Goal: Task Accomplishment & Management: Use online tool/utility

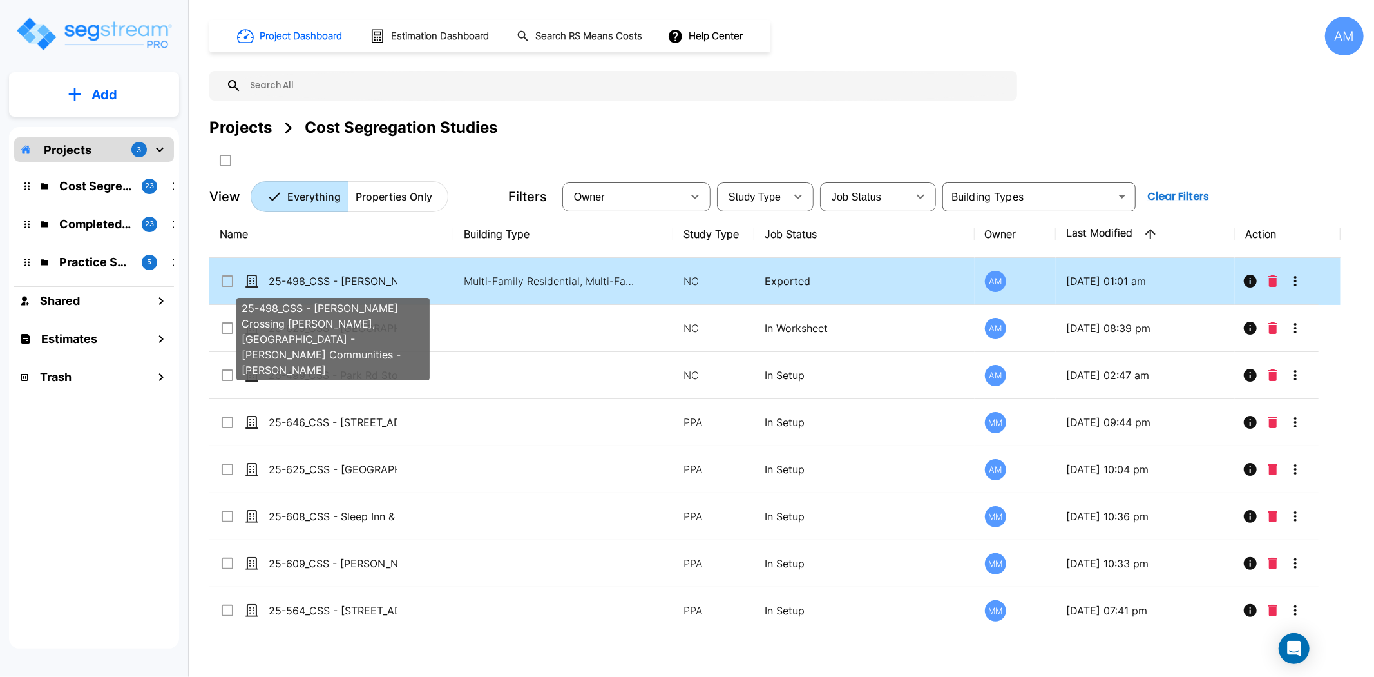
click at [345, 279] on p "25-498_CSS - [PERSON_NAME] Crossing [PERSON_NAME], [GEOGRAPHIC_DATA] - [PERSON_…" at bounding box center [333, 280] width 129 height 15
checkbox input "true"
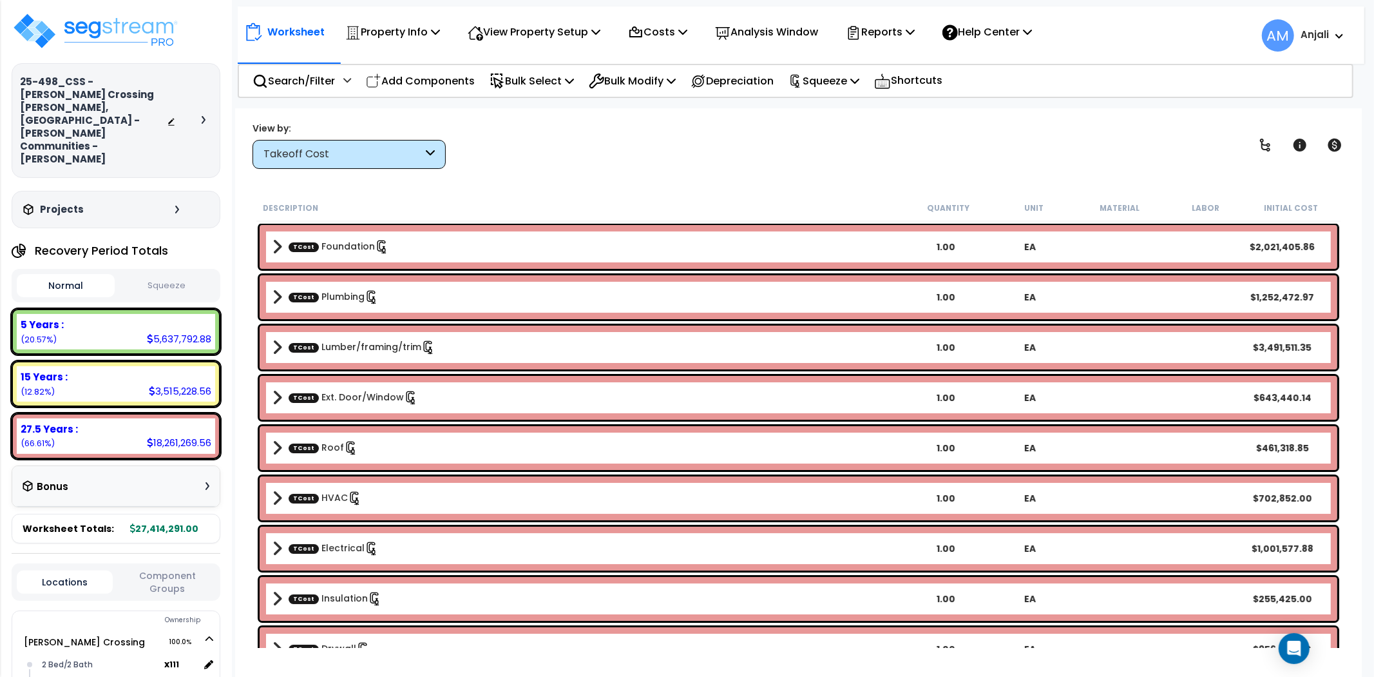
click at [174, 274] on button "Squeeze" at bounding box center [167, 285] width 98 height 23
click at [162, 274] on button "Squeeze" at bounding box center [167, 285] width 98 height 23
click at [106, 274] on button "Normal" at bounding box center [66, 285] width 98 height 23
click at [149, 274] on button "Squeeze" at bounding box center [167, 285] width 98 height 23
click at [86, 274] on button "Normal" at bounding box center [66, 285] width 98 height 23
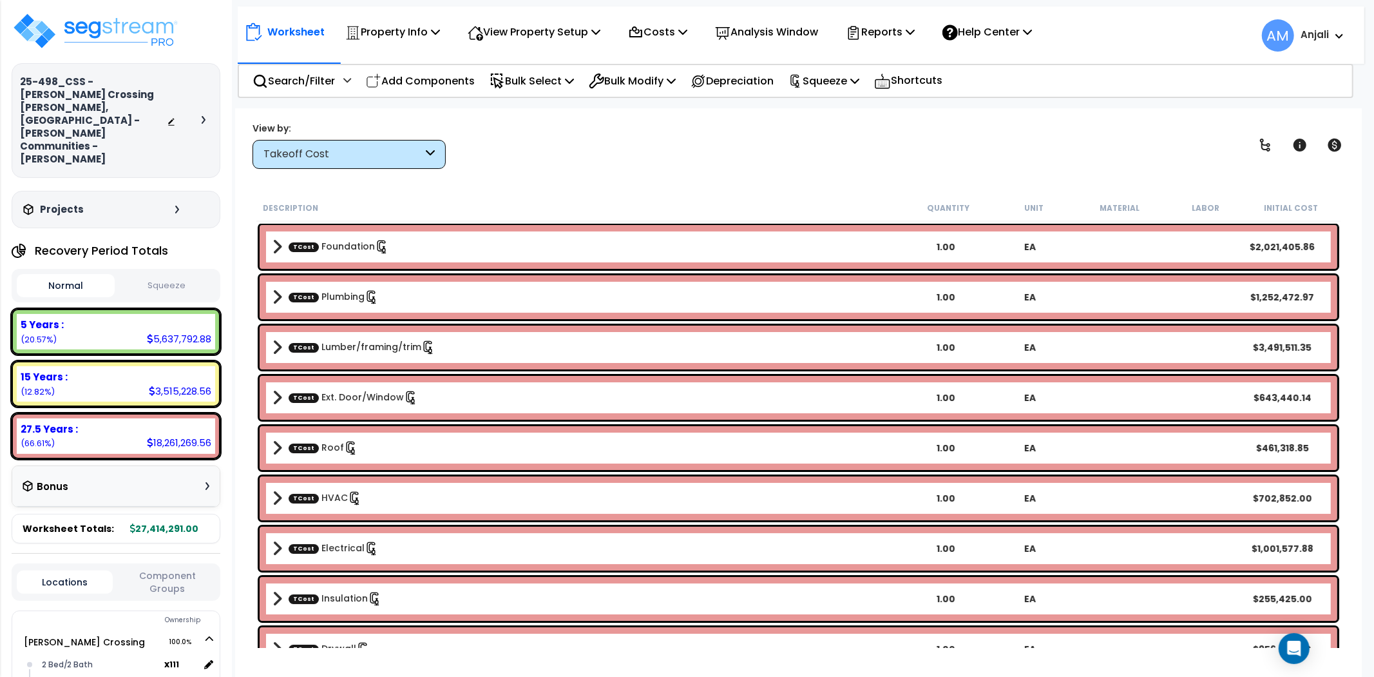
click at [151, 274] on button "Squeeze" at bounding box center [167, 285] width 98 height 23
click at [860, 79] on p "Squeeze" at bounding box center [824, 80] width 71 height 17
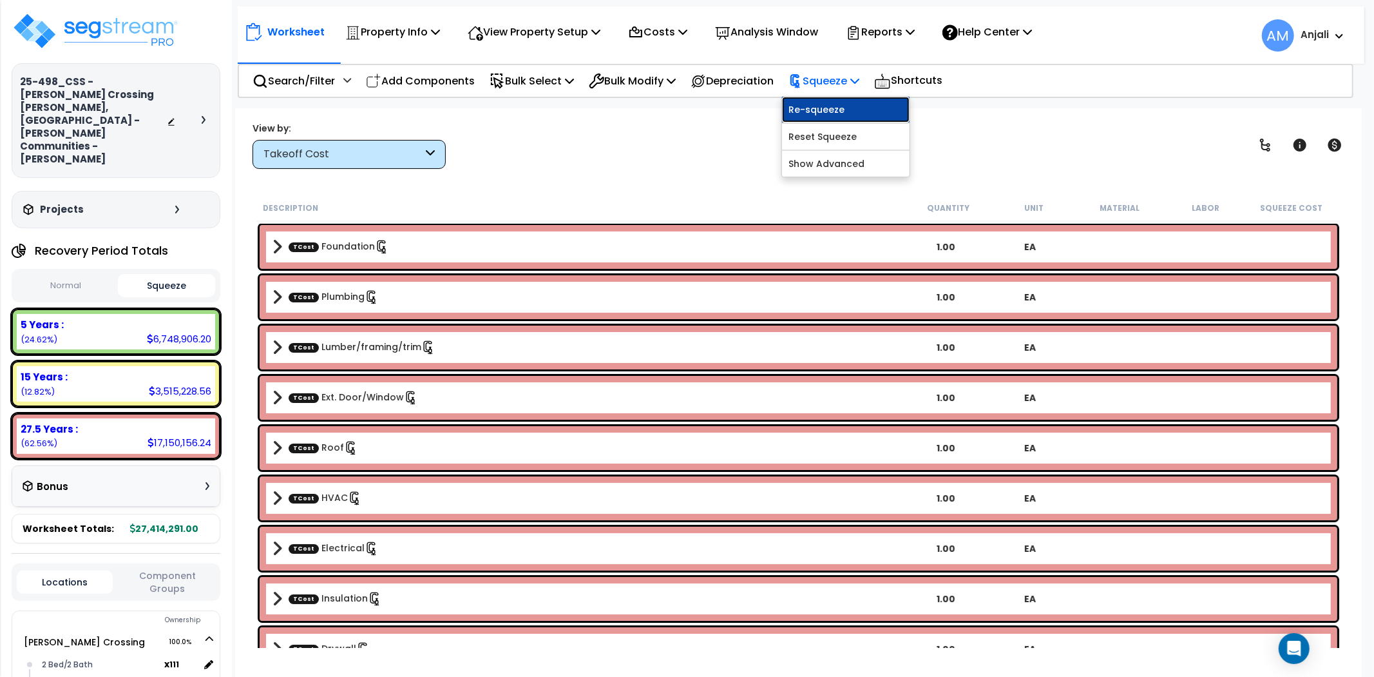
click at [861, 103] on link "Re-squeeze" at bounding box center [846, 110] width 128 height 26
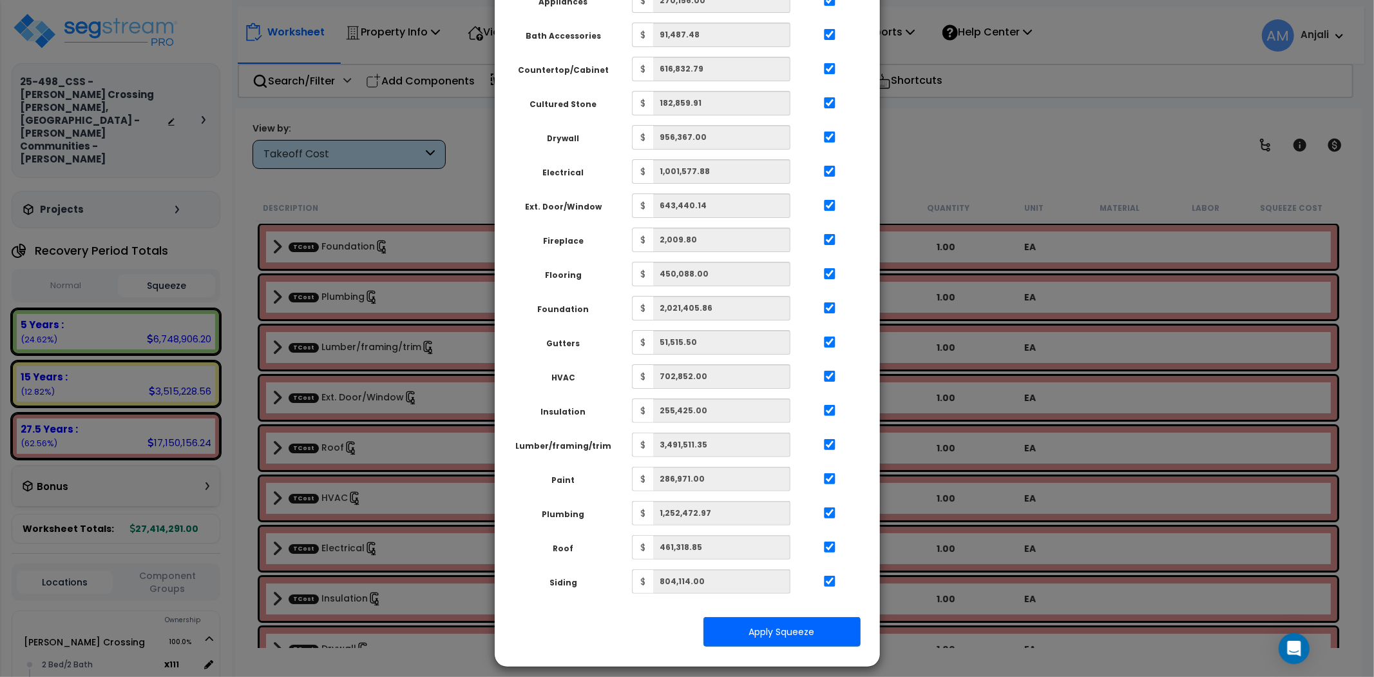
scroll to position [111, 0]
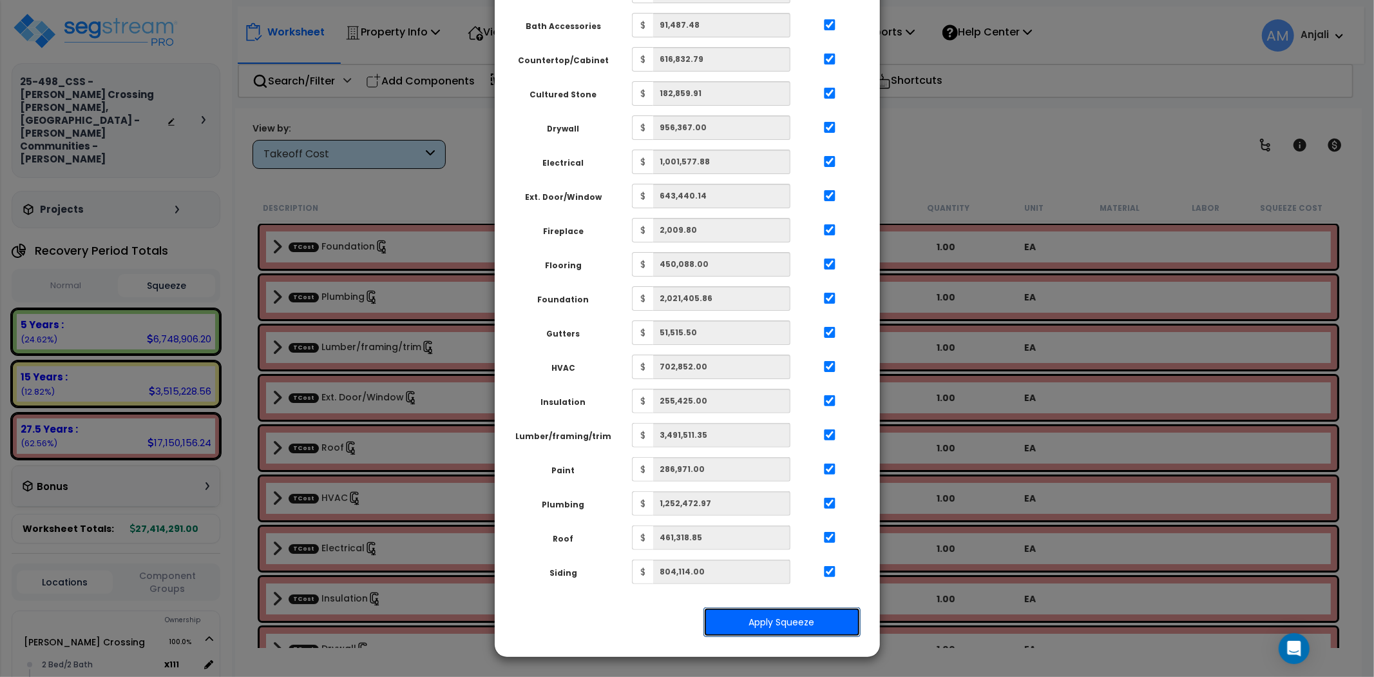
click at [809, 626] on button "Apply Squeeze" at bounding box center [782, 622] width 157 height 30
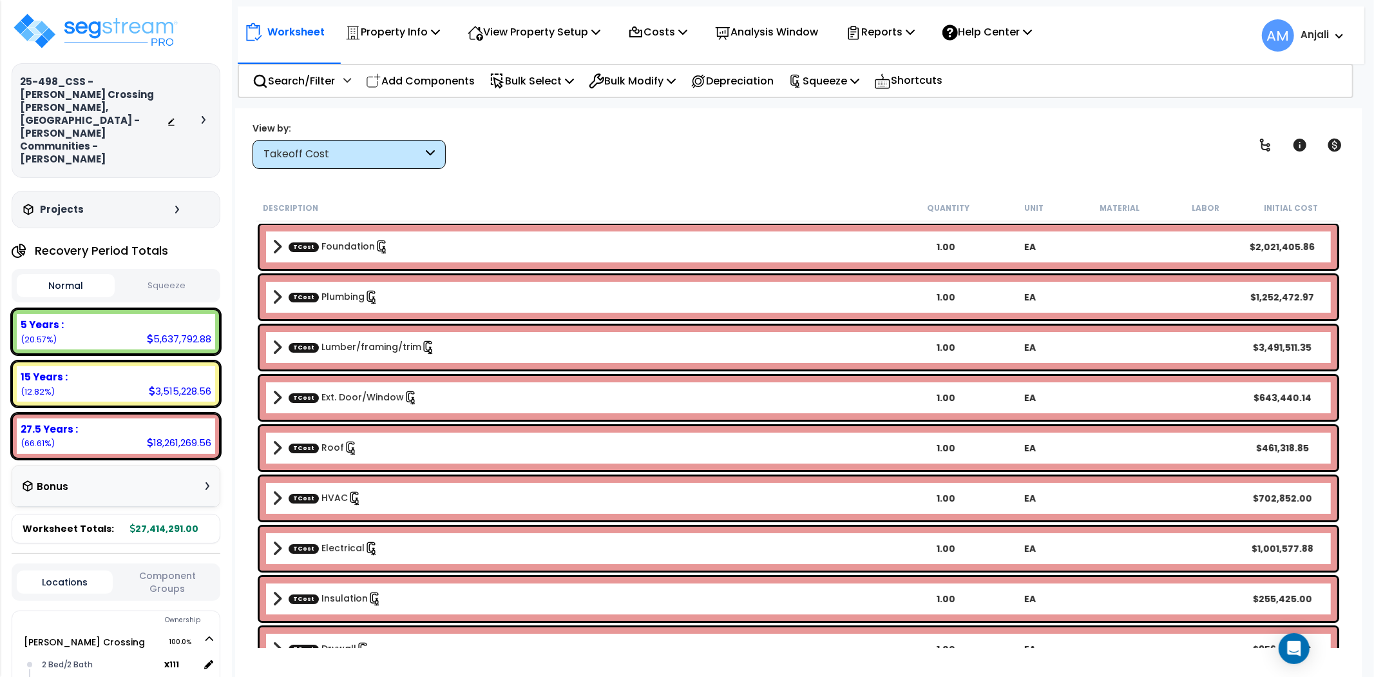
click at [197, 274] on button "Squeeze" at bounding box center [167, 285] width 98 height 23
click at [87, 274] on button "Normal" at bounding box center [66, 285] width 98 height 23
click at [173, 274] on button "Squeeze" at bounding box center [167, 285] width 98 height 23
click at [416, 159] on div "Takeoff Cost" at bounding box center [343, 154] width 159 height 15
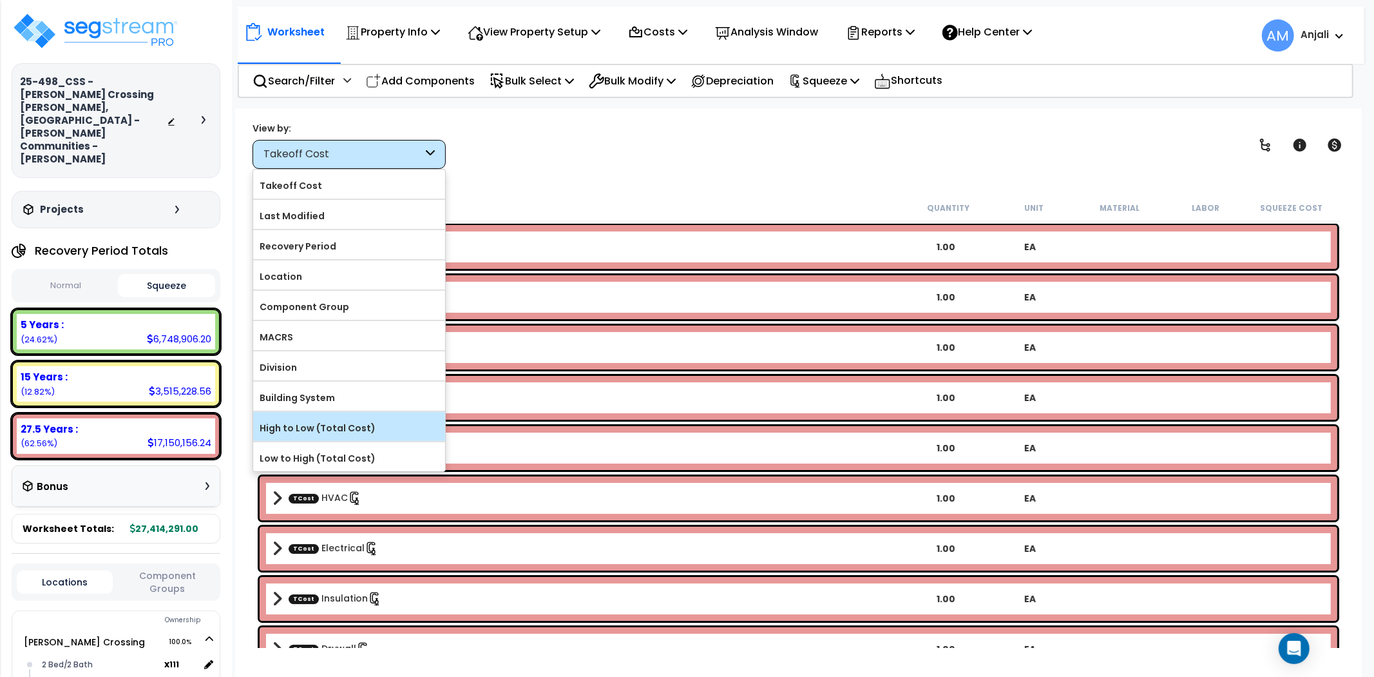
click at [340, 426] on label "High to Low (Total Cost)" at bounding box center [349, 427] width 192 height 19
click at [0, 0] on input "High to Low (Total Cost)" at bounding box center [0, 0] width 0 height 0
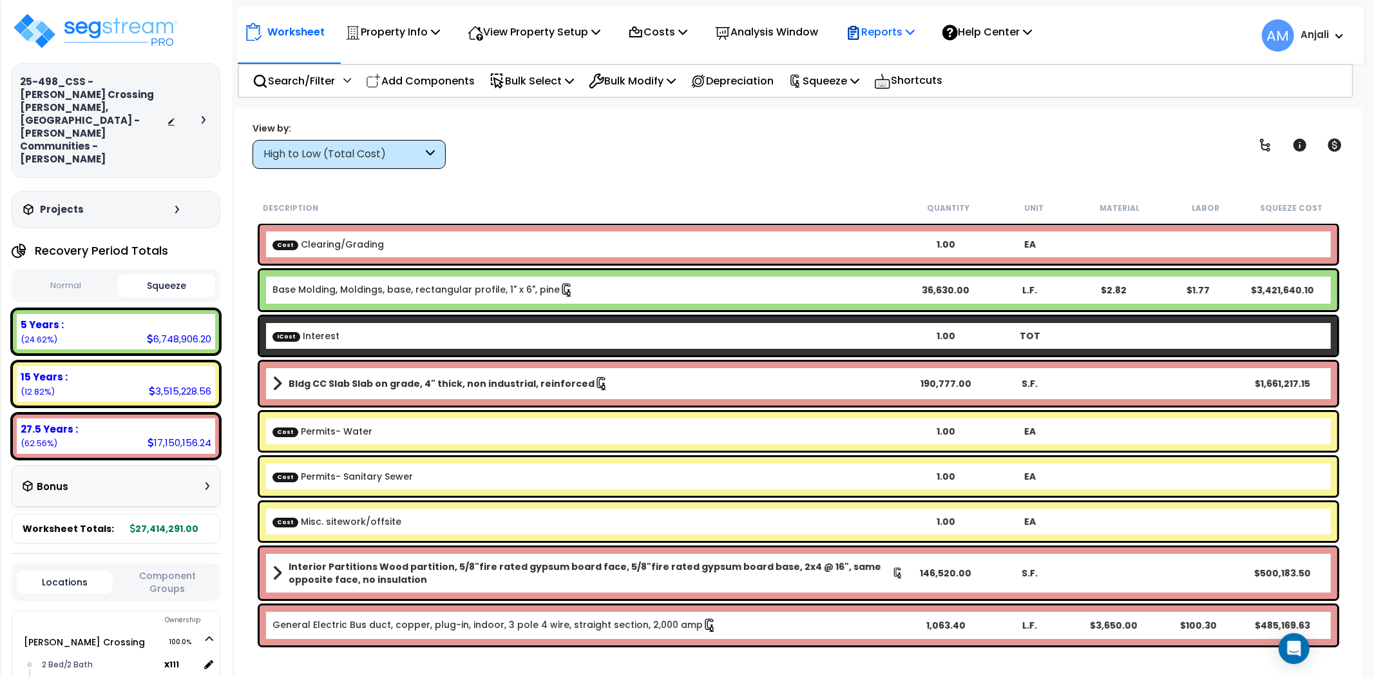
click at [886, 28] on p "Reports" at bounding box center [880, 31] width 69 height 17
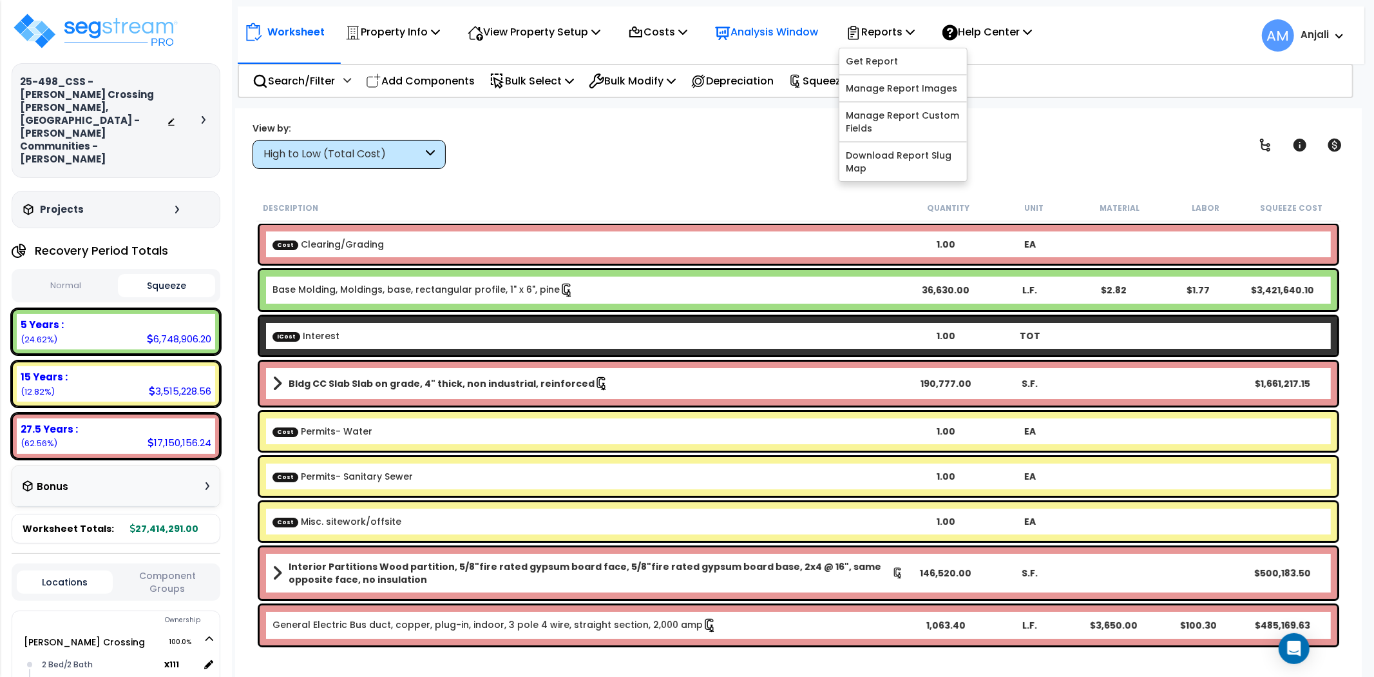
click at [798, 39] on p "Analysis Window" at bounding box center [766, 31] width 103 height 17
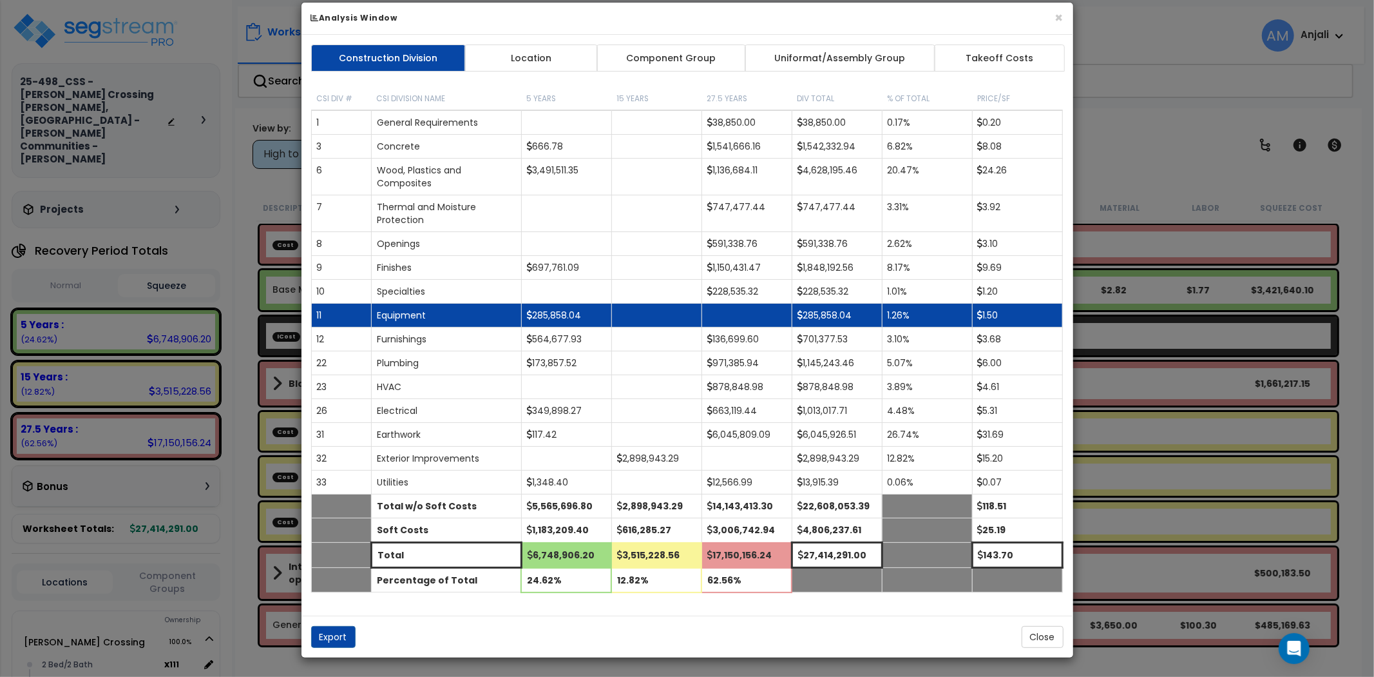
scroll to position [18, 0]
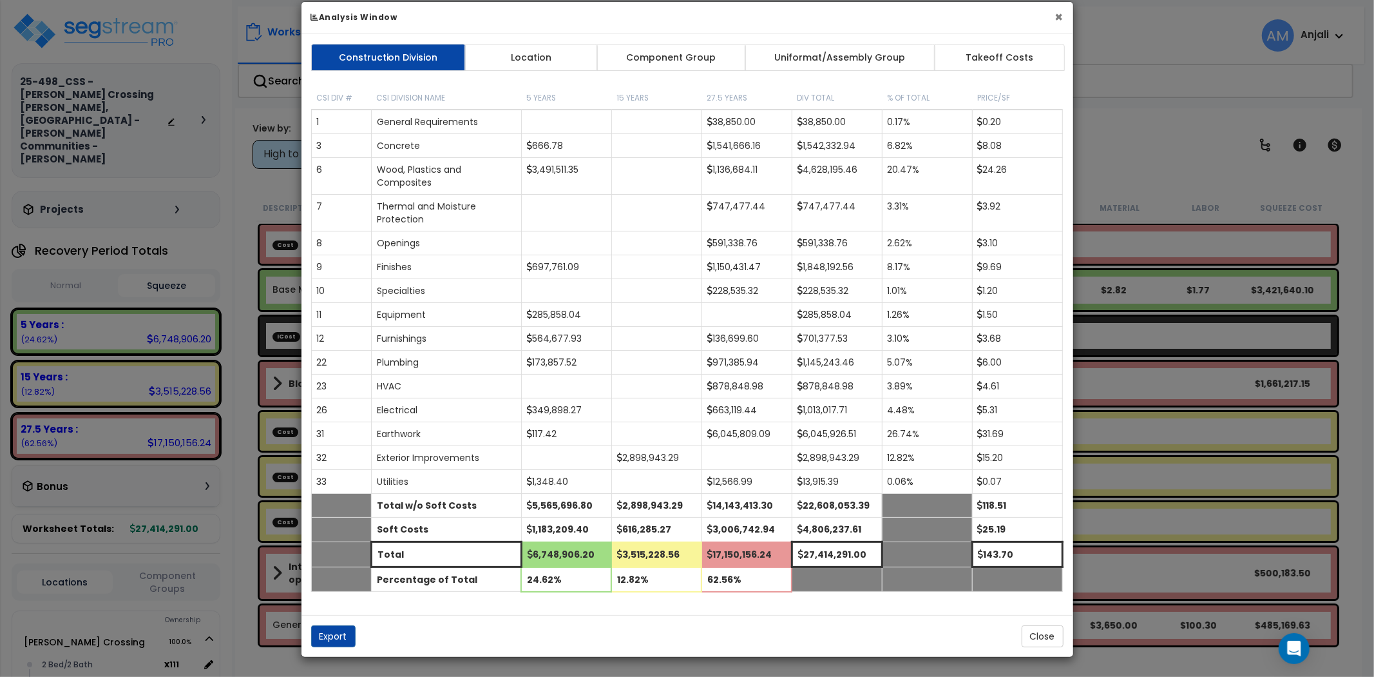
click at [1061, 13] on button "×" at bounding box center [1059, 17] width 8 height 14
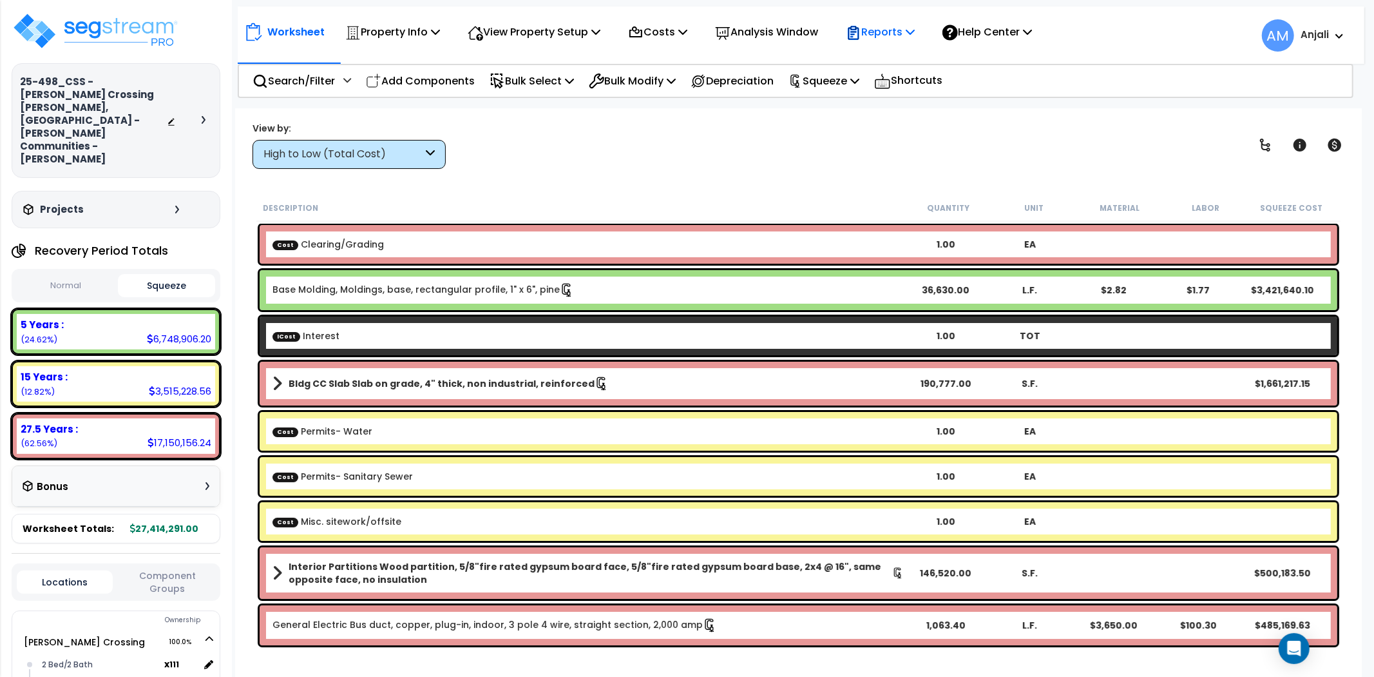
click at [892, 28] on p "Reports" at bounding box center [880, 31] width 69 height 17
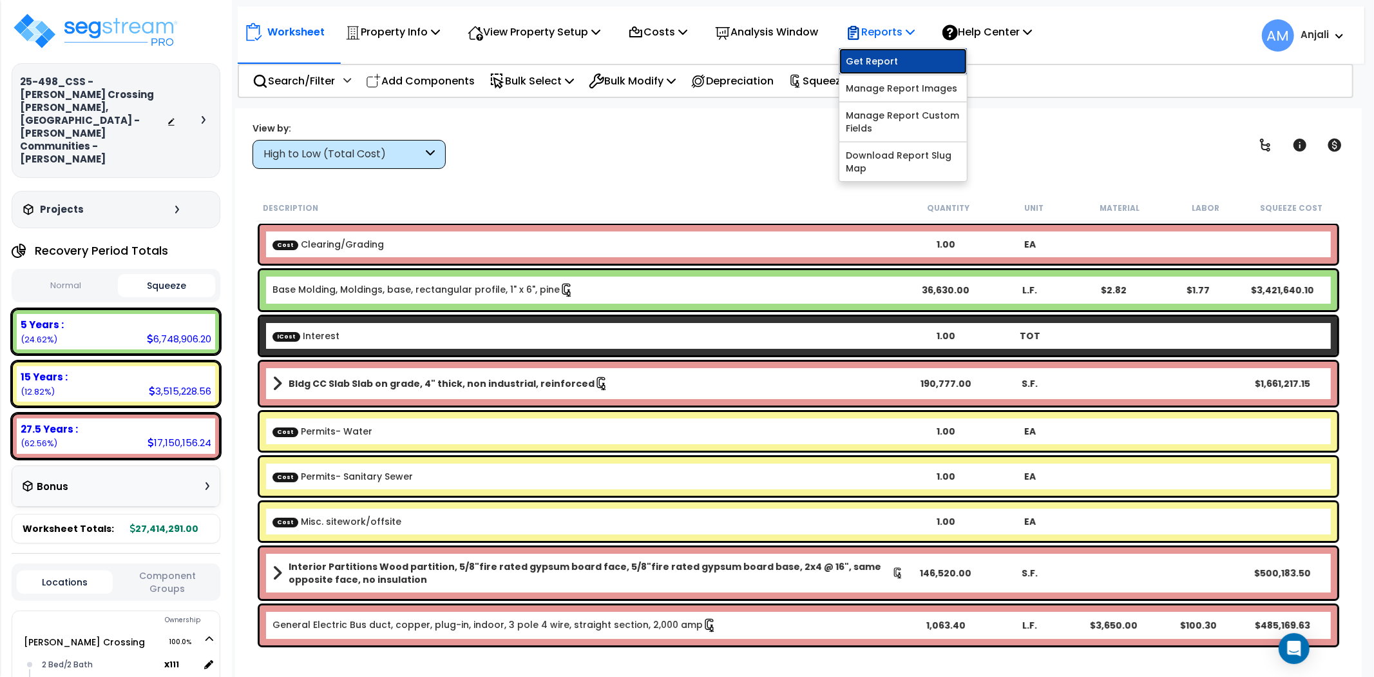
click at [902, 57] on link "Get Report" at bounding box center [904, 61] width 128 height 26
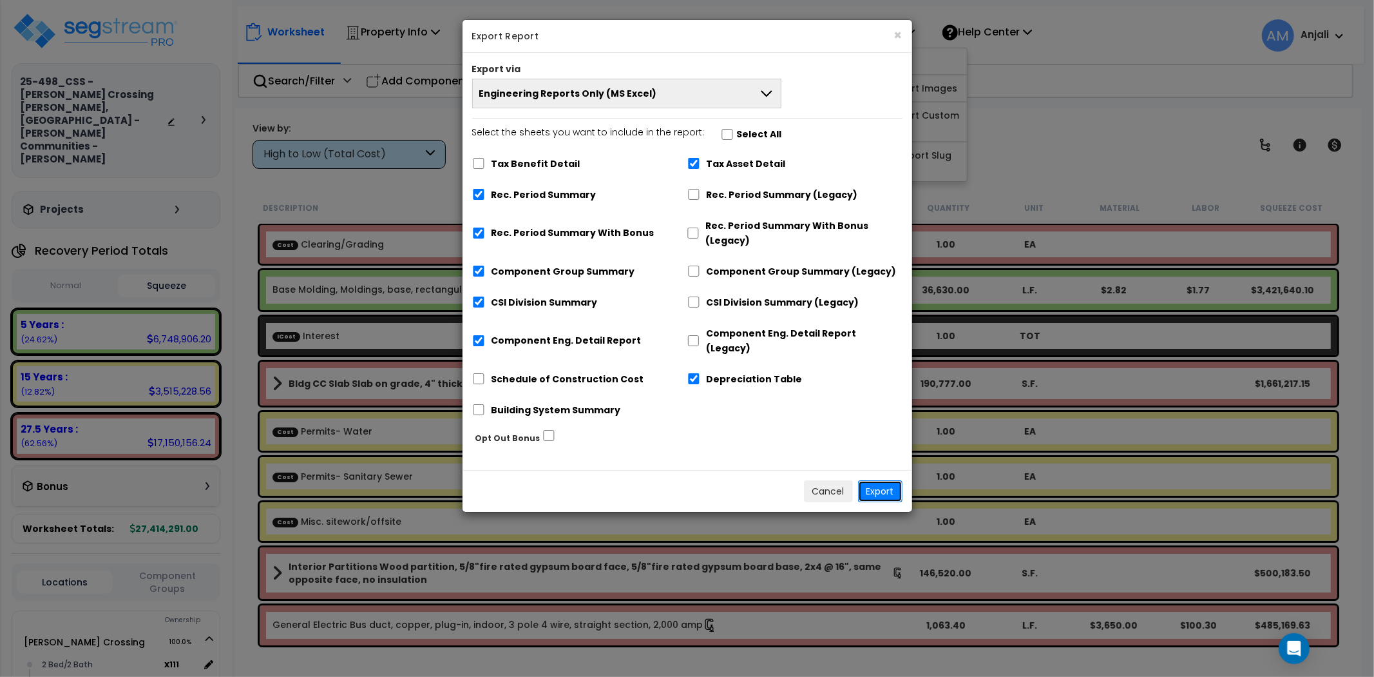
click at [890, 480] on button "Export" at bounding box center [880, 491] width 44 height 22
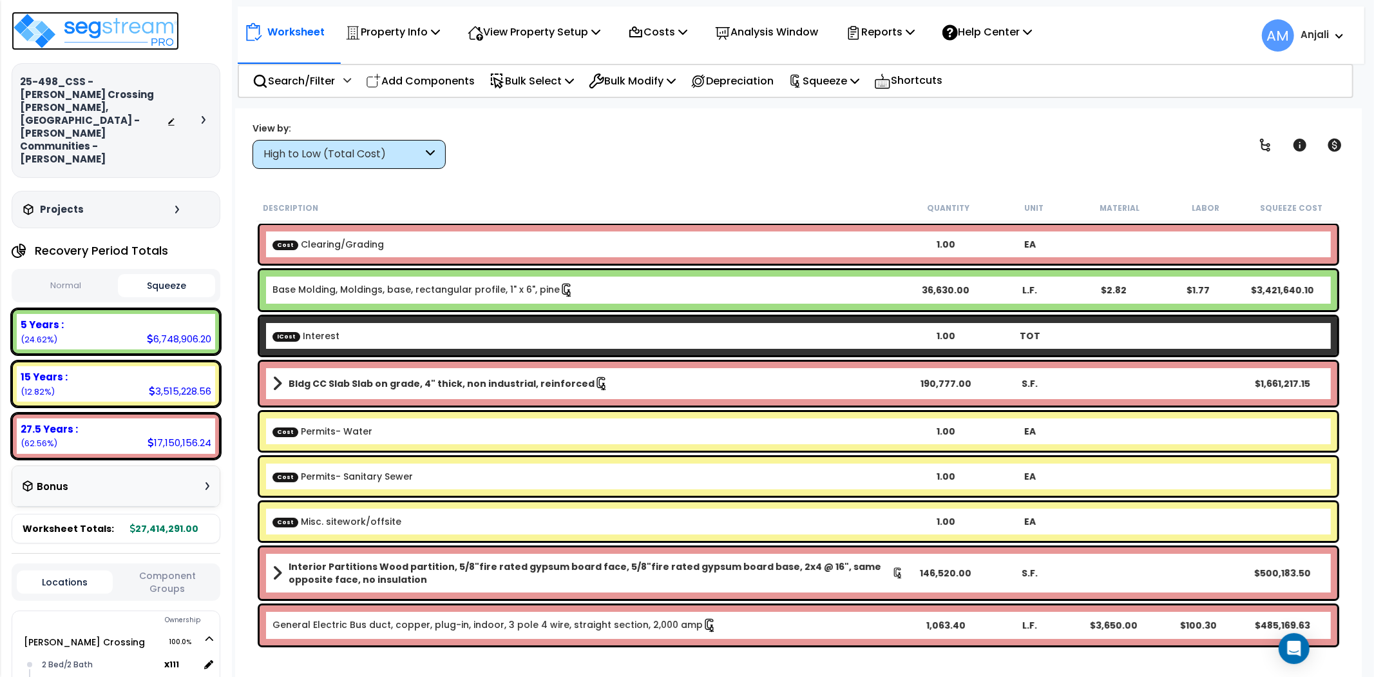
click at [118, 23] on img at bounding box center [96, 31] width 168 height 39
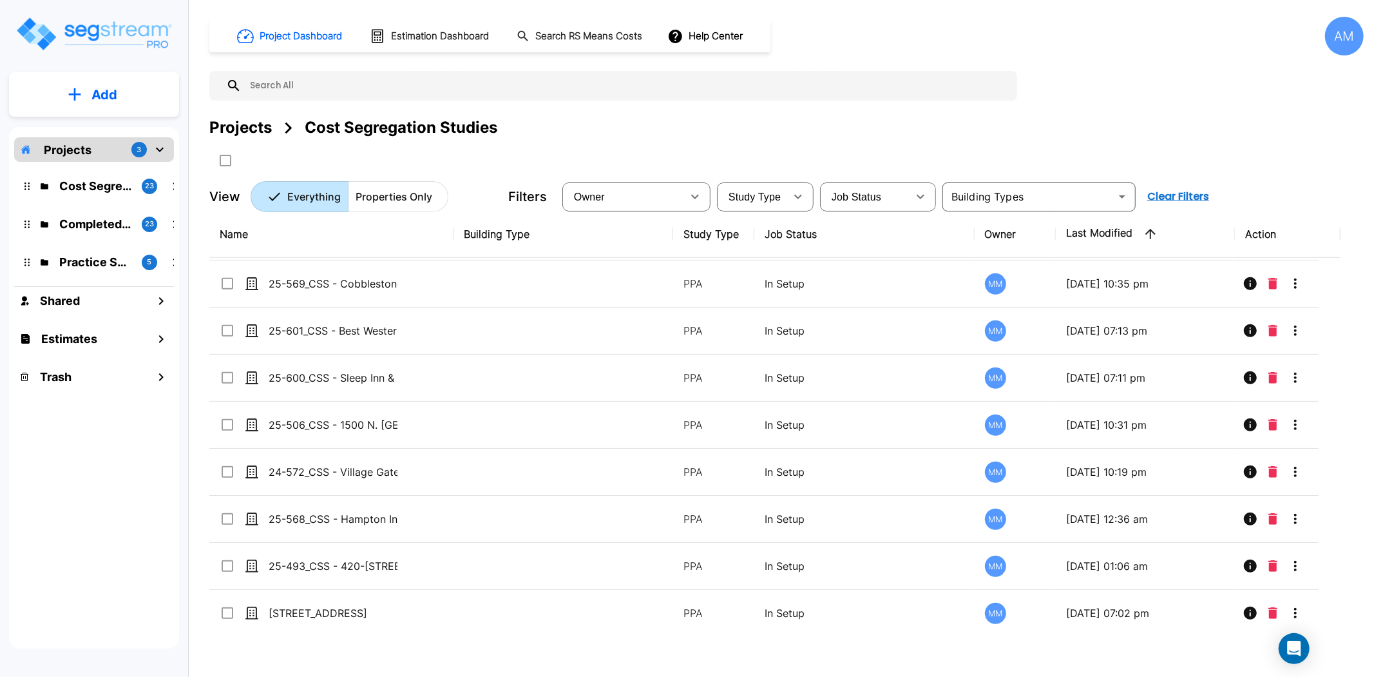
scroll to position [710, 0]
